Goal: Information Seeking & Learning: Learn about a topic

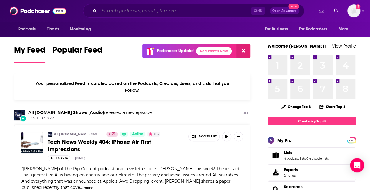
click at [191, 8] on input "Search podcasts, credits, & more..." at bounding box center [175, 10] width 152 height 9
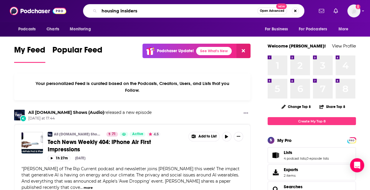
type input "housing insiders"
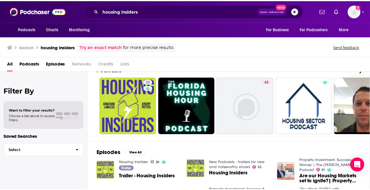
scroll to position [11, 0]
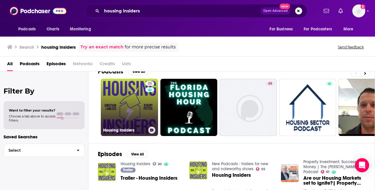
click at [128, 118] on link "20 Housing Insiders" at bounding box center [129, 107] width 57 height 57
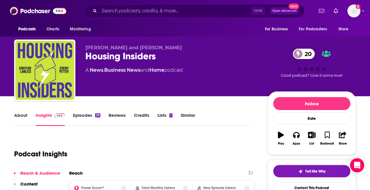
click at [183, 118] on link "Similar" at bounding box center [188, 119] width 14 height 14
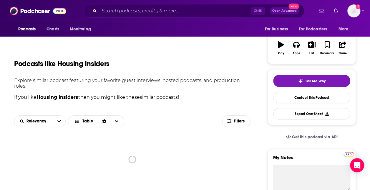
click at [203, 126] on div "Relevancy Table" at bounding box center [118, 121] width 208 height 12
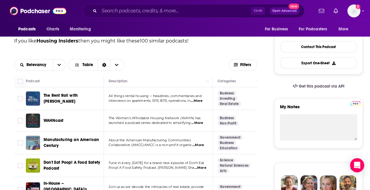
scroll to position [147, 0]
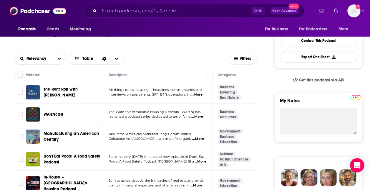
click at [198, 116] on span "...More" at bounding box center [197, 116] width 12 height 5
click at [103, 114] on div "WAHNcast" at bounding box center [74, 114] width 61 height 6
click at [49, 113] on span "WAHNcast" at bounding box center [54, 114] width 20 height 5
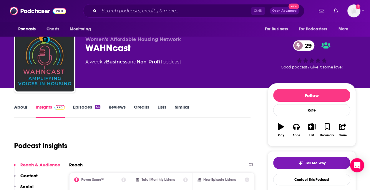
scroll to position [8, 0]
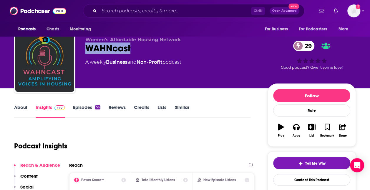
drag, startPoint x: 138, startPoint y: 45, endPoint x: 88, endPoint y: 49, distance: 49.6
click at [88, 49] on div "WAHNcast 29" at bounding box center [171, 47] width 173 height 11
copy h2 "WAHNcast"
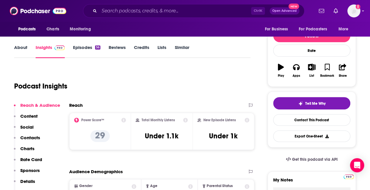
scroll to position [85, 0]
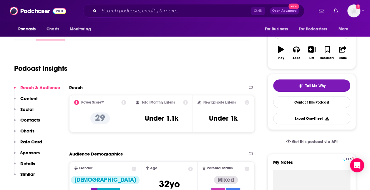
click at [30, 97] on p "Content" at bounding box center [28, 98] width 17 height 6
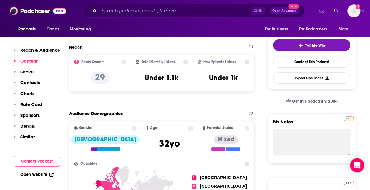
scroll to position [0, 0]
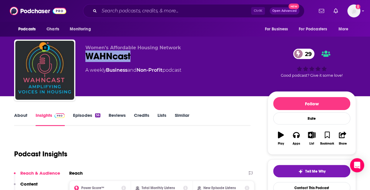
click at [23, 113] on link "About" at bounding box center [20, 119] width 13 height 14
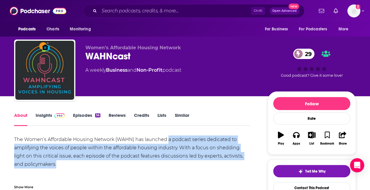
drag, startPoint x: 184, startPoint y: 163, endPoint x: 168, endPoint y: 142, distance: 26.7
click at [168, 142] on div "The Women’s Affordable Housing Network (WAHN) has launched a podcast series ded…" at bounding box center [132, 184] width 236 height 99
drag, startPoint x: 168, startPoint y: 142, endPoint x: 95, endPoint y: 164, distance: 75.9
click at [95, 164] on div "The Women’s Affordable Housing Network (WAHN) has launched a podcast series ded…" at bounding box center [132, 184] width 236 height 99
click at [63, 162] on div "The Women’s Affordable Housing Network (WAHN) has launched a podcast series ded…" at bounding box center [132, 184] width 236 height 99
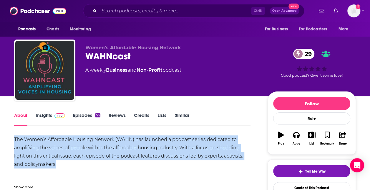
drag, startPoint x: 58, startPoint y: 164, endPoint x: 10, endPoint y: 141, distance: 53.5
copy div "The Women’s Affordable Housing Network (WAHN) has launched a podcast series ded…"
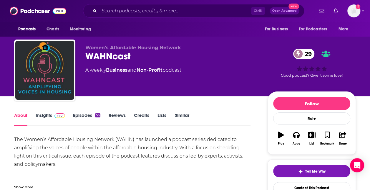
click at [93, 112] on link "Episodes 56" at bounding box center [86, 119] width 27 height 14
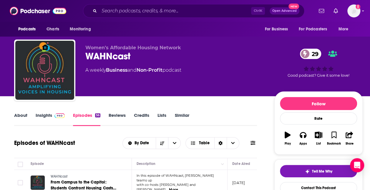
click at [24, 113] on link "About" at bounding box center [20, 119] width 13 height 14
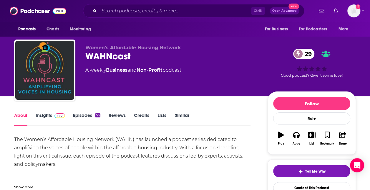
click at [107, 56] on div "WAHNcast 29" at bounding box center [171, 55] width 173 height 11
copy div "WAHNcast 29"
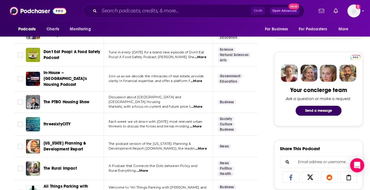
scroll to position [251, 0]
click at [200, 124] on span "...More" at bounding box center [196, 126] width 12 height 5
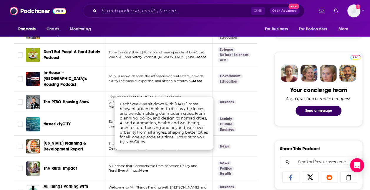
click at [94, 121] on div "threesixtyCITY" at bounding box center [74, 124] width 61 height 6
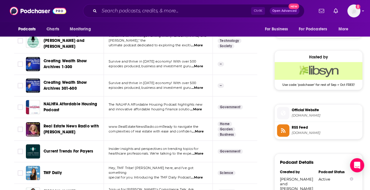
scroll to position [403, 0]
click at [201, 129] on span "...More" at bounding box center [198, 131] width 12 height 5
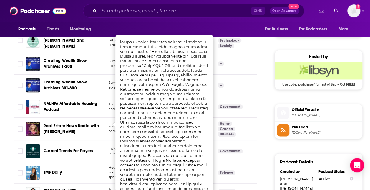
click at [230, 108] on td "Government" at bounding box center [238, 106] width 50 height 21
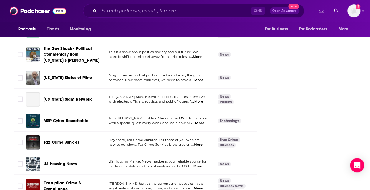
scroll to position [788, 0]
